Goal: Information Seeking & Learning: Learn about a topic

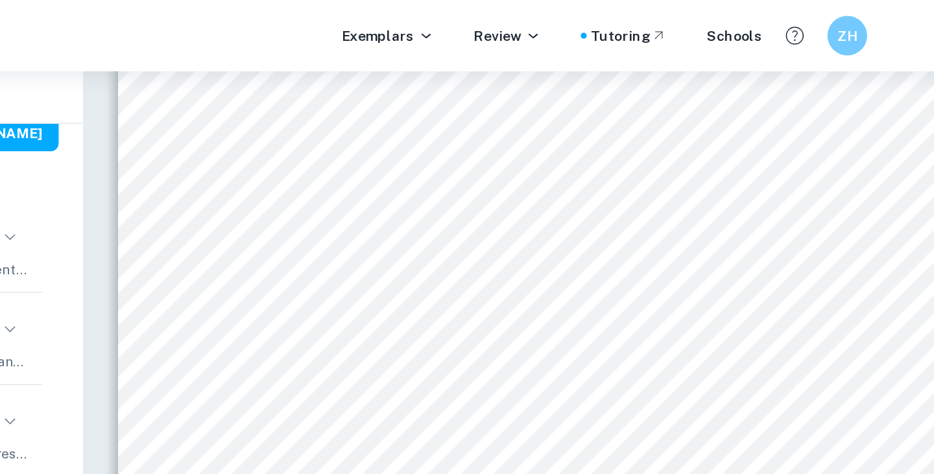
scroll to position [77, 0]
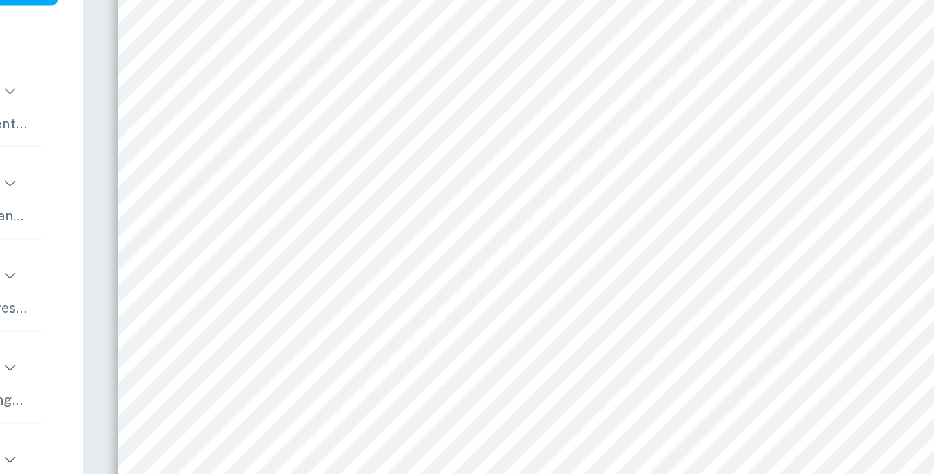
click at [658, 174] on span "be done to prevent the formation of [MEDICAL_DATA] in teeth, leading to [MEDICA…" at bounding box center [670, 178] width 508 height 11
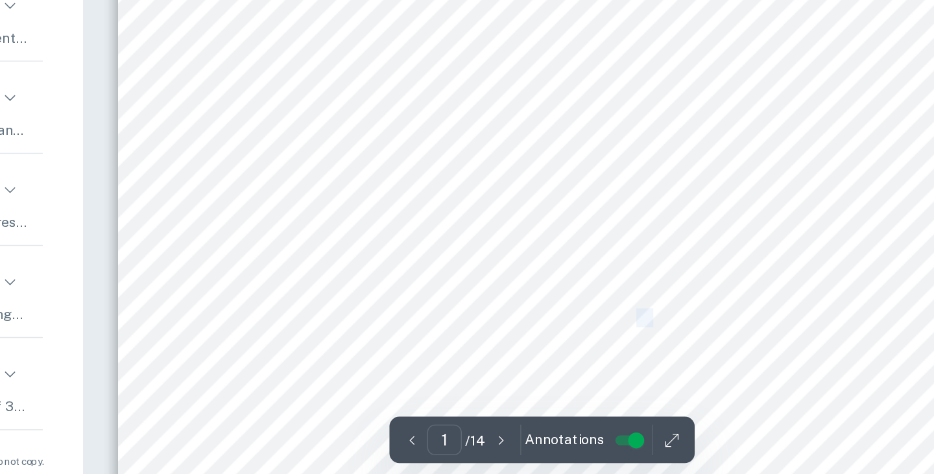
drag, startPoint x: 553, startPoint y: 394, endPoint x: 672, endPoint y: 355, distance: 124.9
click at [672, 355] on div "Chemistry Internal Assessment Word count: 2998 Candidate code: Modelling tooth …" at bounding box center [630, 344] width 560 height 725
click at [672, 355] on span "will model the tooth decay caused by weak acids present in food and will explor…" at bounding box center [645, 360] width 459 height 11
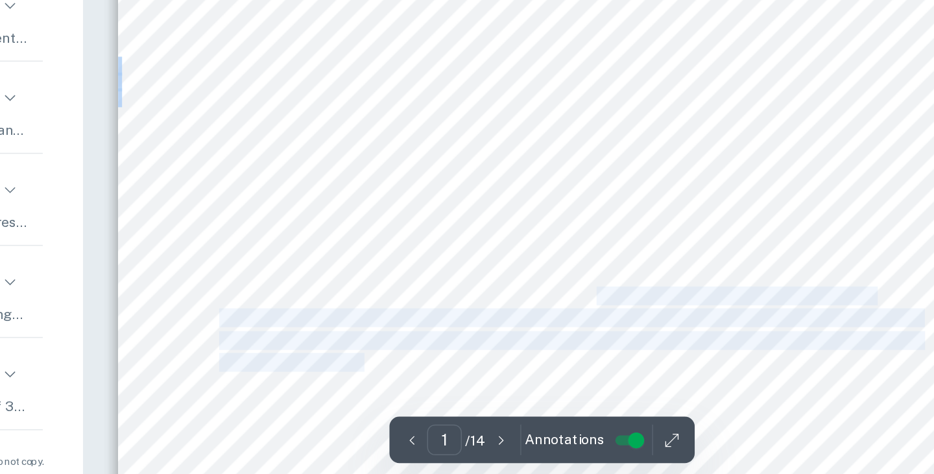
drag, startPoint x: 663, startPoint y: 346, endPoint x: 512, endPoint y: 387, distance: 157.3
click at [512, 387] on div "Chemistry Internal Assessment Word count: 2998 Candidate code: Modelling tooth …" at bounding box center [630, 344] width 560 height 725
copy div "To answer this question, this investigation will model the tooth decay caused b…"
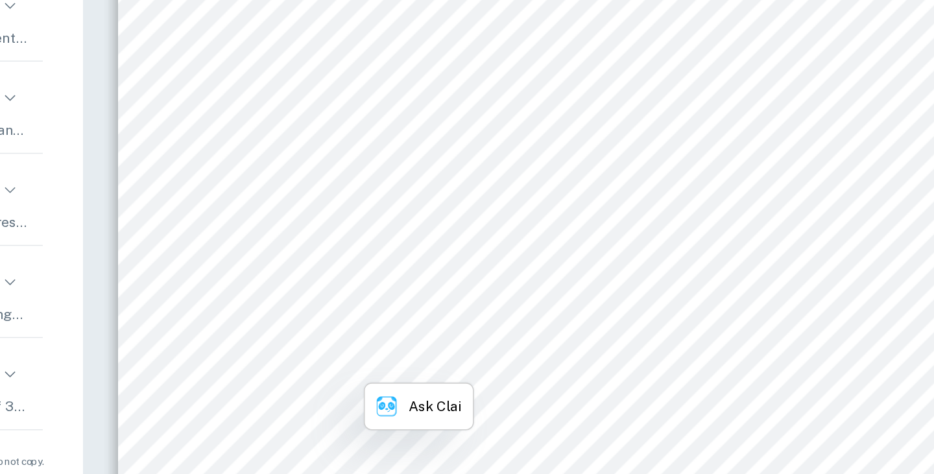
click at [514, 381] on span "addition of fluoride ions helps in reducing tooth decay, thus substantiating th…" at bounding box center [645, 375] width 459 height 11
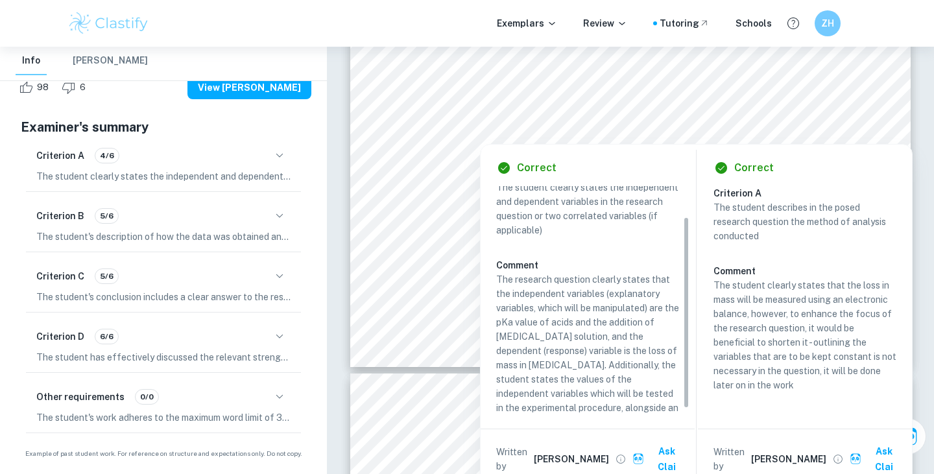
scroll to position [41, 0]
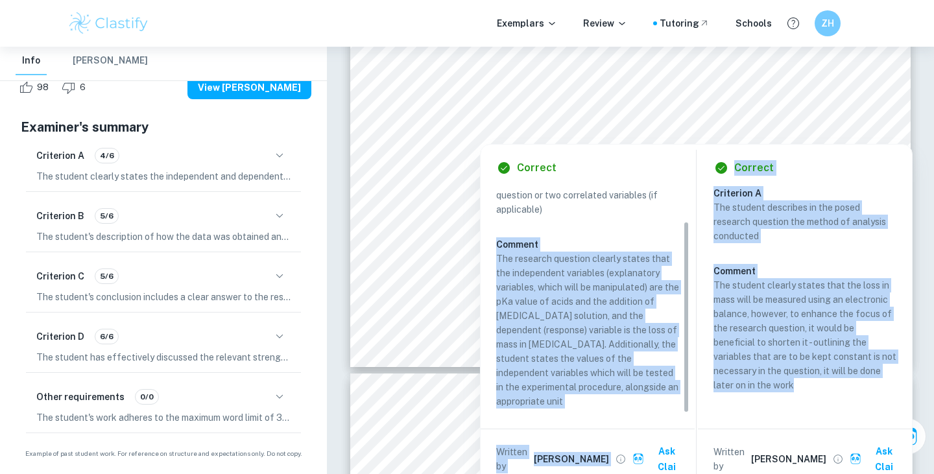
copy div "Comment The research question clearly states that the independent variables (ex…"
drag, startPoint x: 498, startPoint y: 237, endPoint x: 794, endPoint y: 384, distance: 330.9
click at [796, 384] on div "Correct Criterion A The student clearly states the independent and dependent va…" at bounding box center [696, 317] width 431 height 344
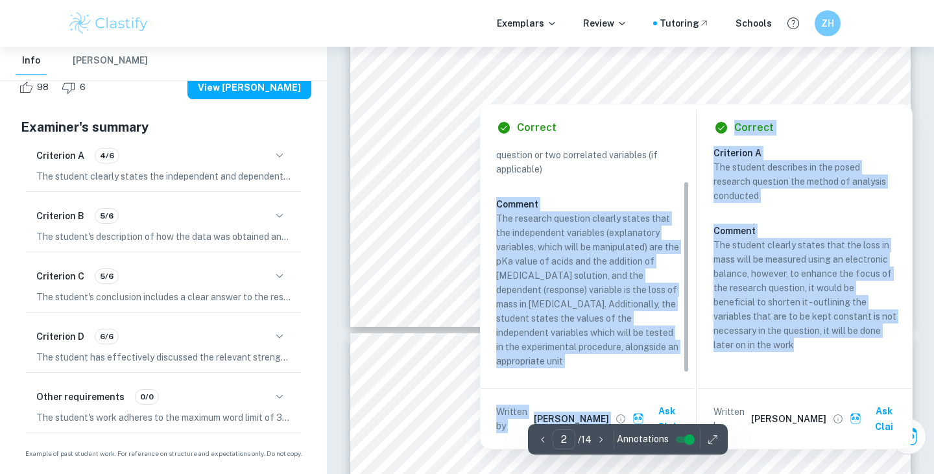
scroll to position [1287, 0]
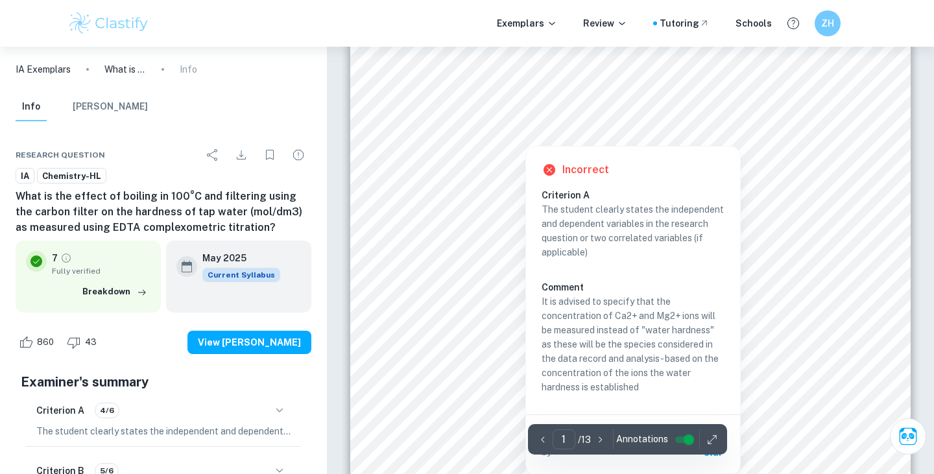
scroll to position [145, 0]
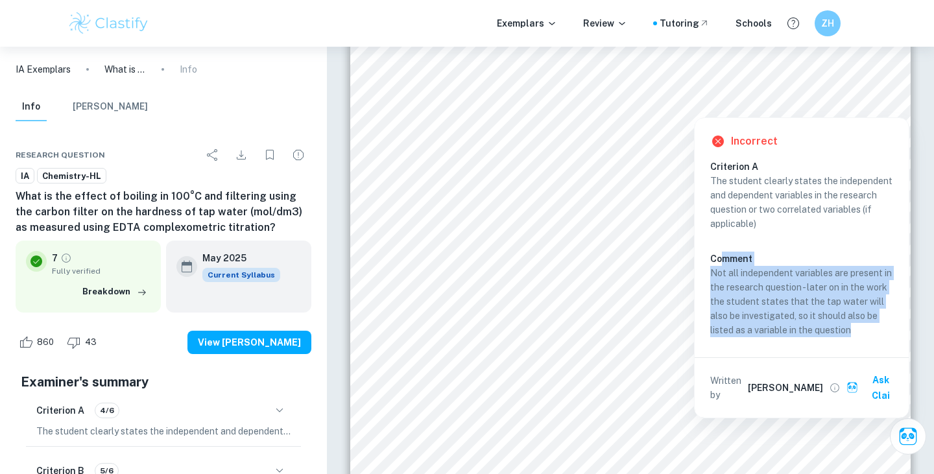
copy div "mment Not all independent variables are present in the research question - late…"
drag, startPoint x: 721, startPoint y: 259, endPoint x: 421, endPoint y: 10, distance: 390.1
click at [830, 348] on div "Incorrect Criterion A The student clearly states the independent and dependent …" at bounding box center [802, 268] width 214 height 300
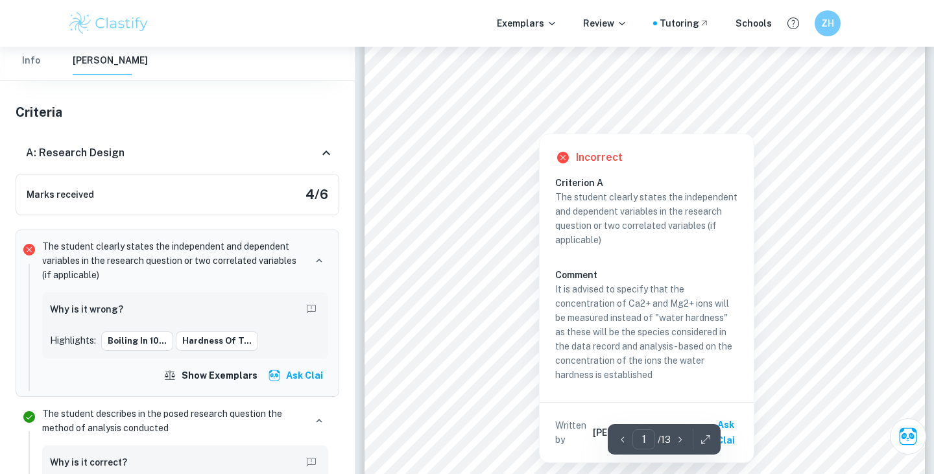
scroll to position [160, 0]
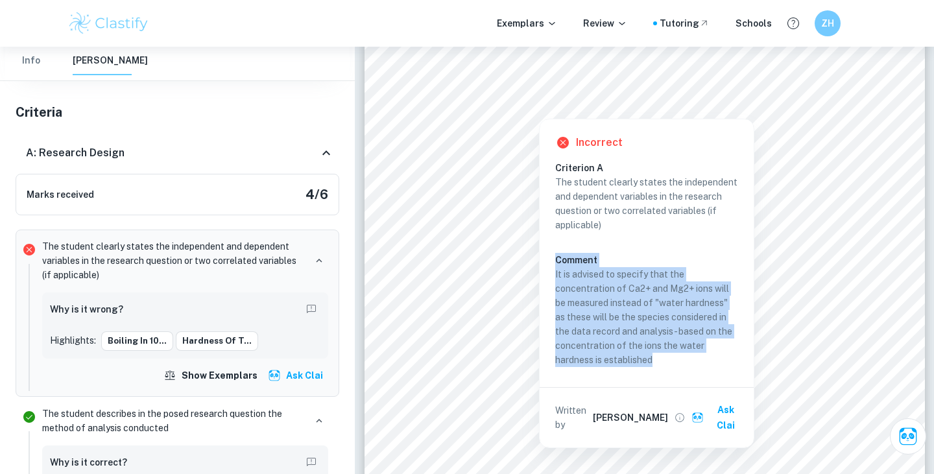
copy div "Comment It is advised to specify that the concentration of Ca2+ and Mg2+ ions w…"
drag, startPoint x: 564, startPoint y: 250, endPoint x: 522, endPoint y: 156, distance: 103.4
click at [696, 371] on div "Criterion A The student clearly states the independent and dependent variables …" at bounding box center [651, 266] width 193 height 211
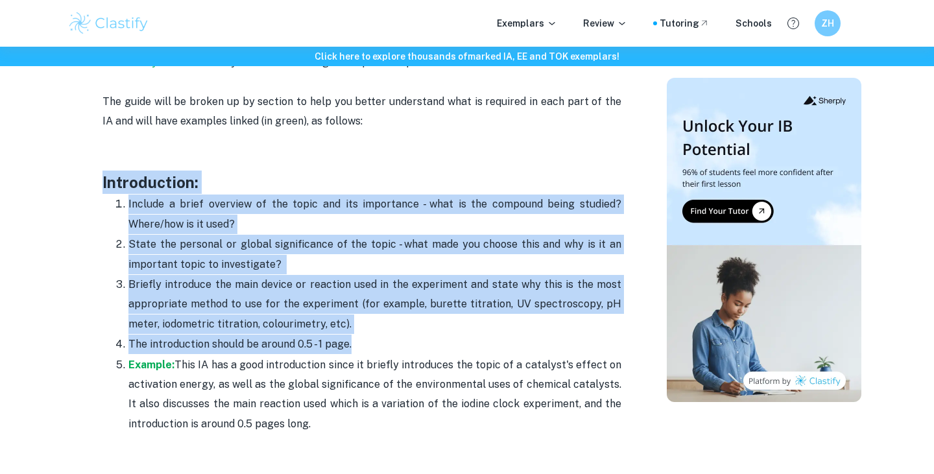
scroll to position [799, 0]
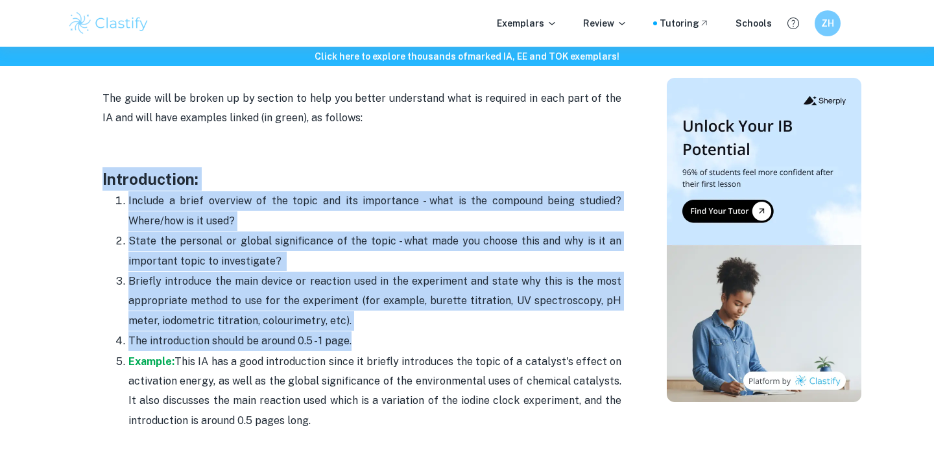
click at [267, 311] on p "Briefly introduce the main device or reaction used in the experiment and state …" at bounding box center [374, 301] width 493 height 59
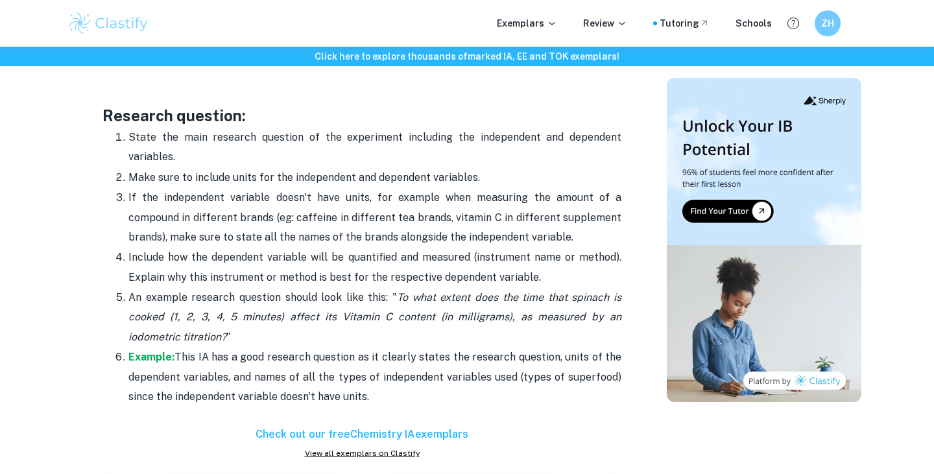
scroll to position [1164, 0]
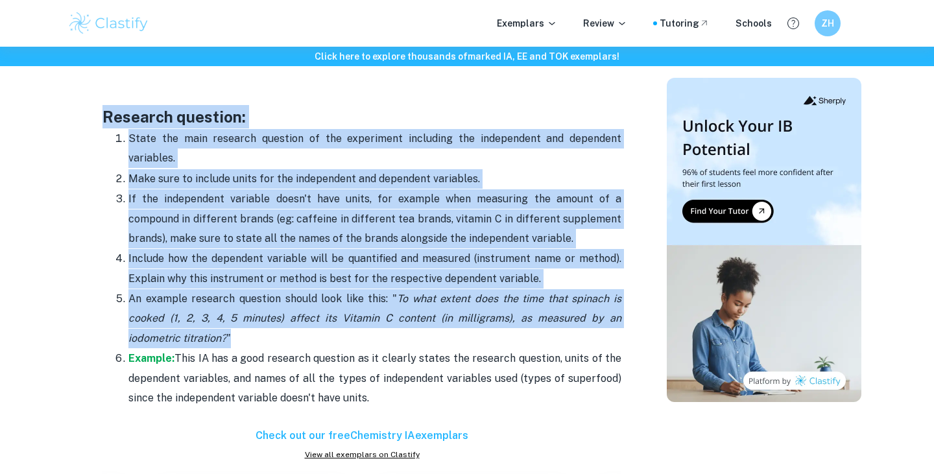
drag, startPoint x: 250, startPoint y: 337, endPoint x: 103, endPoint y: 119, distance: 262.6
copy div "Research question: State the main research question of the experiment including…"
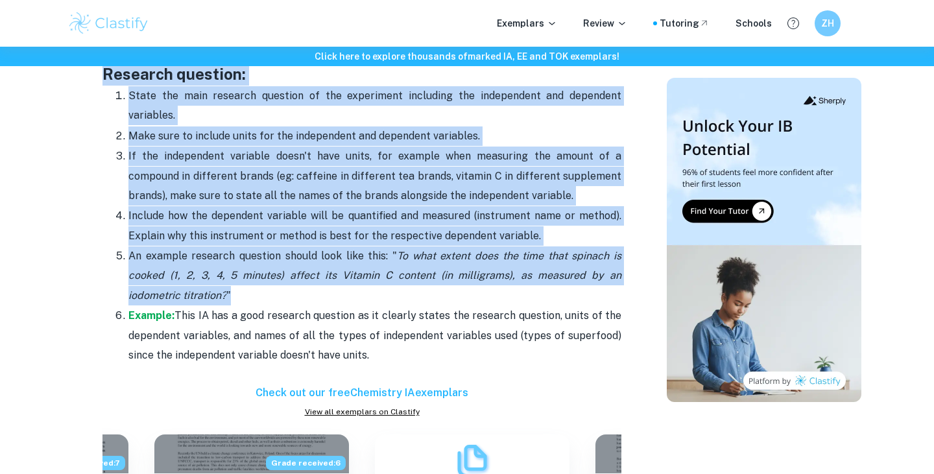
scroll to position [1208, 0]
